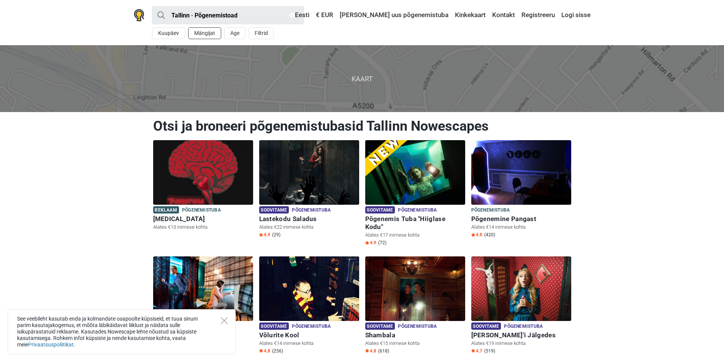
click at [209, 32] on button "Mängijat" at bounding box center [204, 33] width 33 height 12
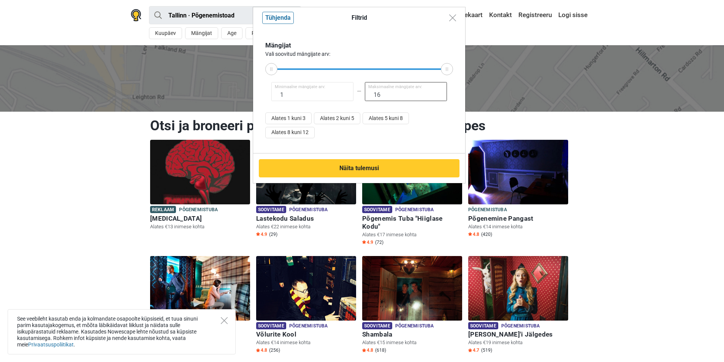
click at [385, 93] on input "16" at bounding box center [406, 91] width 82 height 19
drag, startPoint x: 272, startPoint y: 67, endPoint x: 328, endPoint y: 64, distance: 55.9
click at [328, 64] on div at bounding box center [328, 69] width 12 height 12
click at [390, 118] on button "Alates 5 kuni 8" at bounding box center [386, 118] width 46 height 12
type input "5"
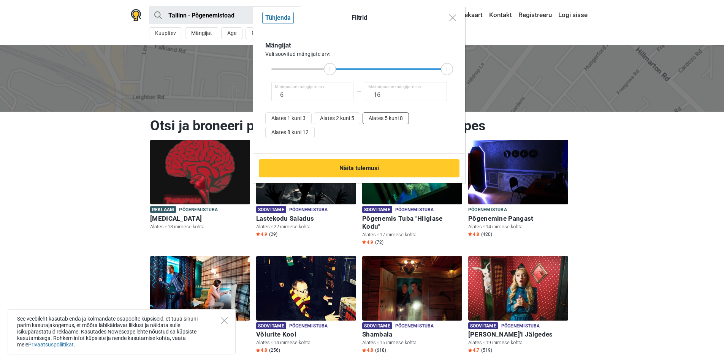
type input "8"
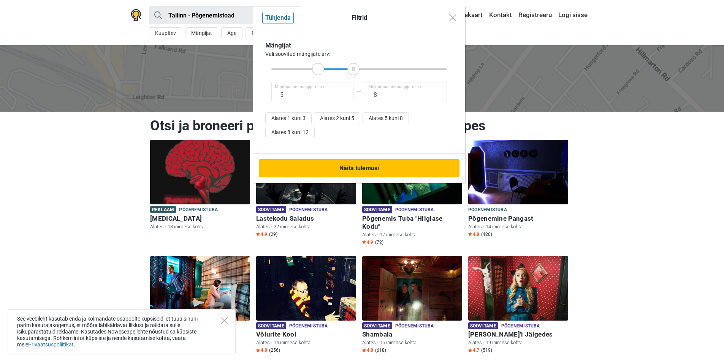
click at [388, 173] on button "Näita tulemusi" at bounding box center [359, 168] width 201 height 18
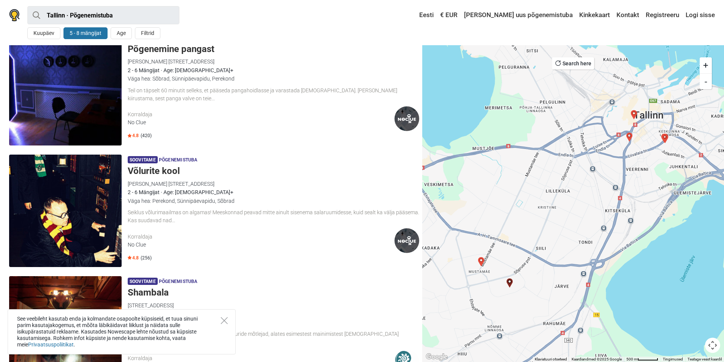
scroll to position [152, 0]
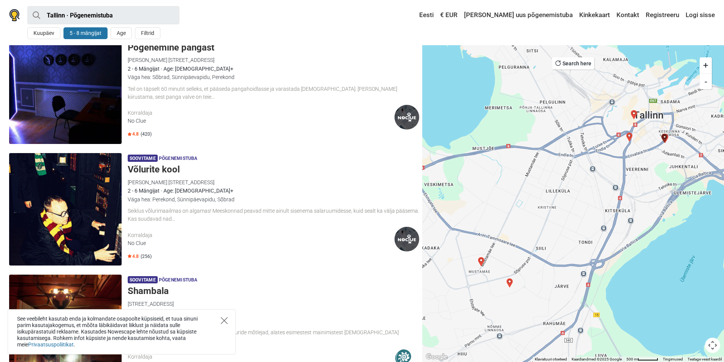
click at [223, 322] on icon "Close" at bounding box center [224, 320] width 7 height 7
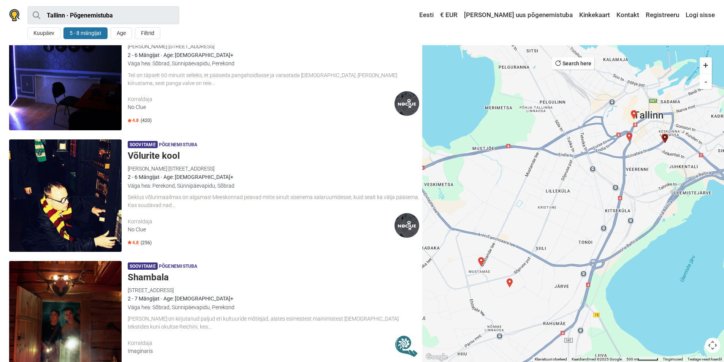
scroll to position [0, 0]
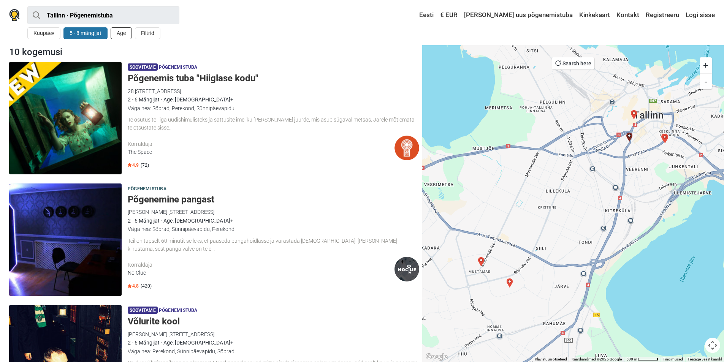
click at [116, 35] on button "Age" at bounding box center [121, 33] width 21 height 12
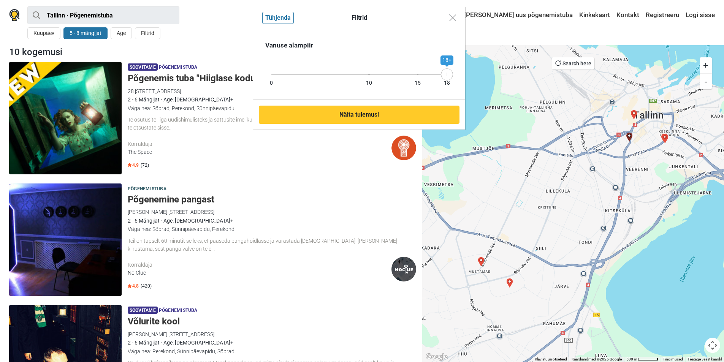
drag, startPoint x: 447, startPoint y: 77, endPoint x: 454, endPoint y: 77, distance: 7.2
click at [454, 77] on div "Vanuse alampiir 0 10 15 18 18+" at bounding box center [359, 64] width 212 height 71
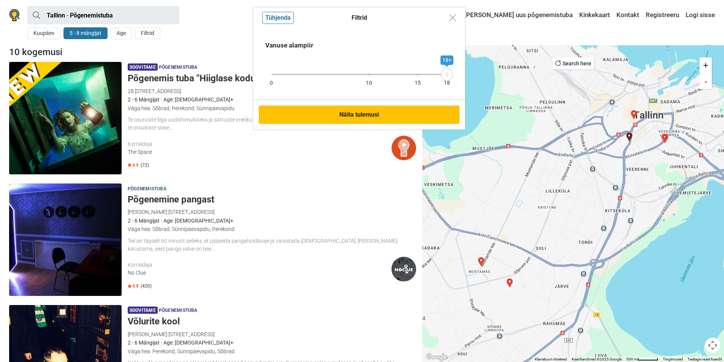
click at [372, 117] on button "Näita tulemusi" at bounding box center [359, 115] width 201 height 18
